Goal: Check status: Check status

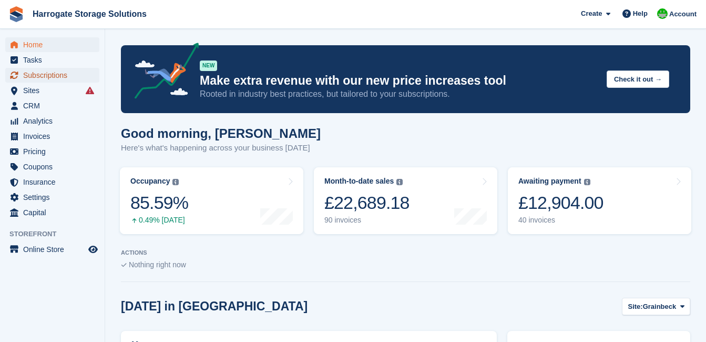
click at [38, 79] on span "Subscriptions" at bounding box center [54, 75] width 63 height 15
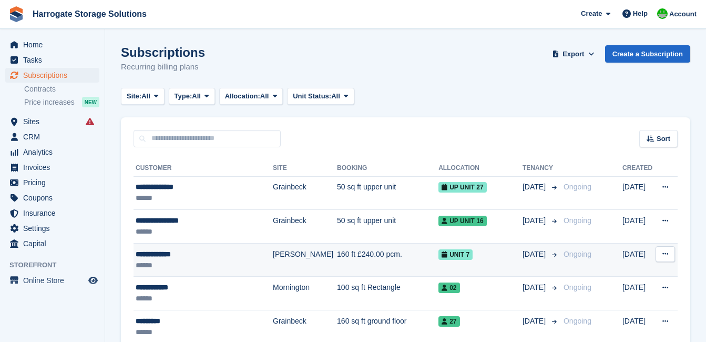
scroll to position [158, 0]
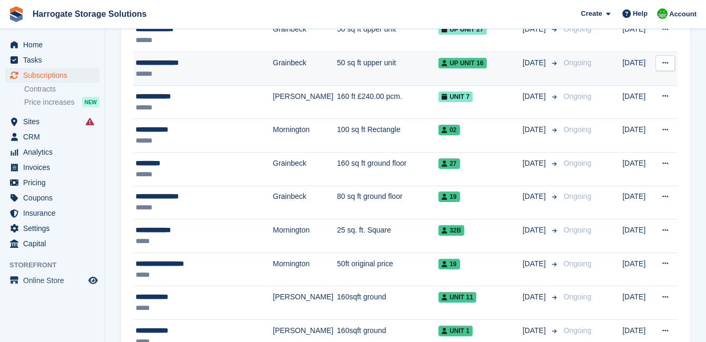
click at [181, 66] on div "**********" at bounding box center [200, 62] width 129 height 11
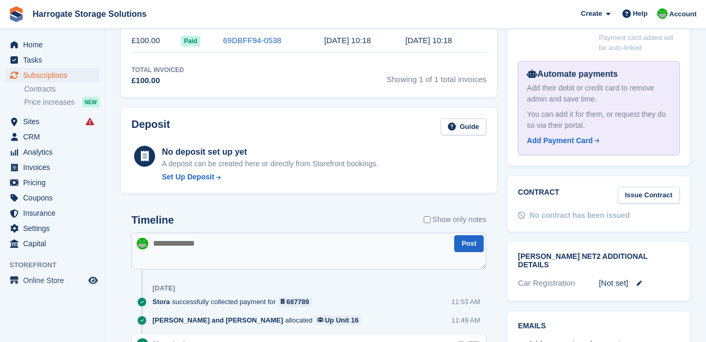
scroll to position [456, 0]
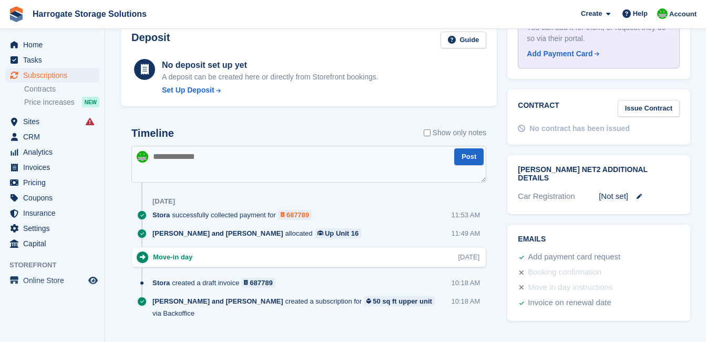
click at [301, 210] on div "687789" at bounding box center [298, 215] width 23 height 10
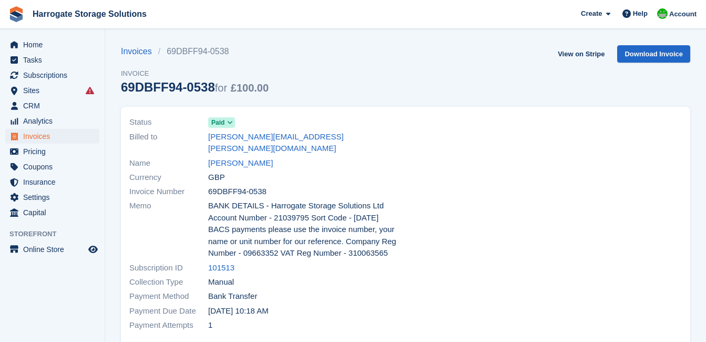
click at [229, 123] on icon at bounding box center [230, 122] width 6 height 6
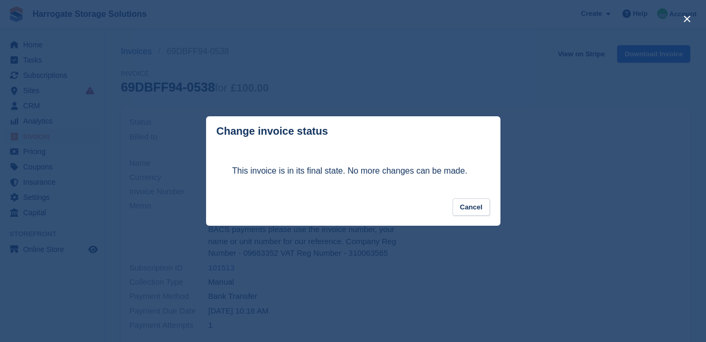
click at [229, 123] on header "Change invoice status" at bounding box center [353, 131] width 294 height 30
click at [243, 70] on div "close" at bounding box center [353, 171] width 706 height 342
